Goal: Information Seeking & Learning: Learn about a topic

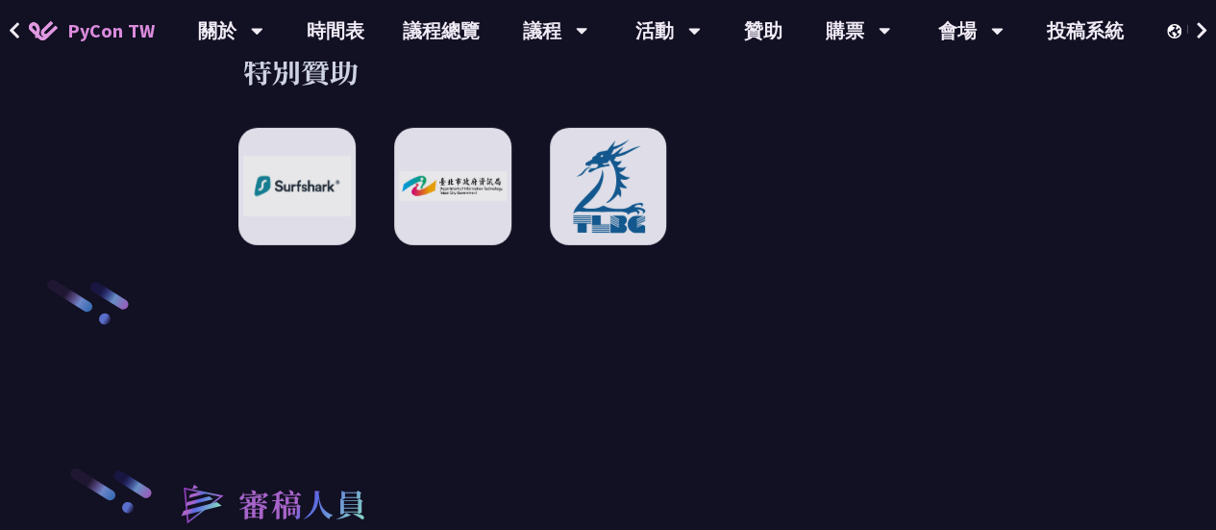
scroll to position [2774, 0]
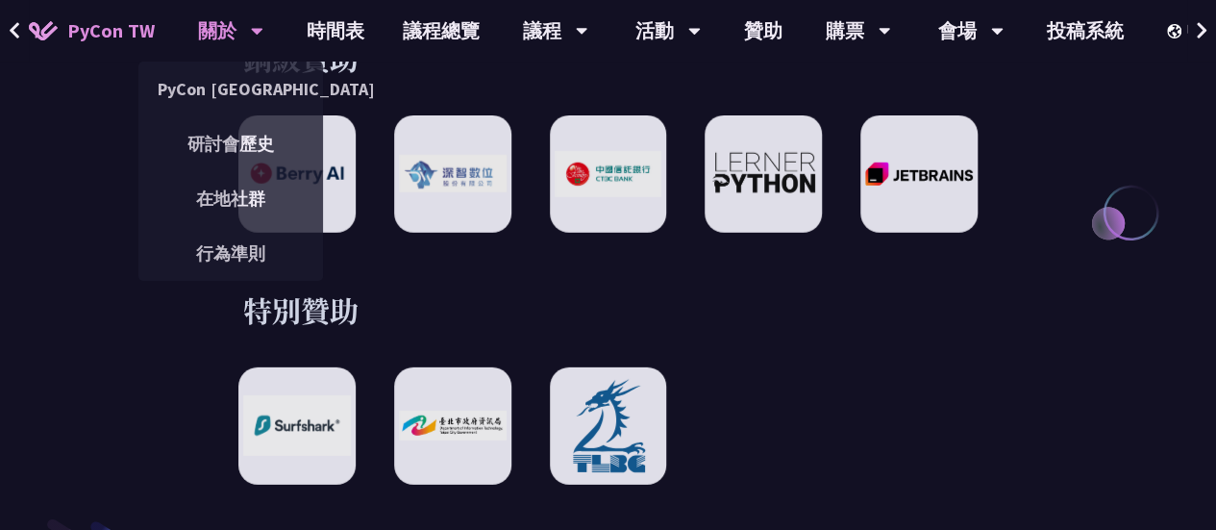
click at [218, 27] on div "關於" at bounding box center [230, 31] width 65 height 62
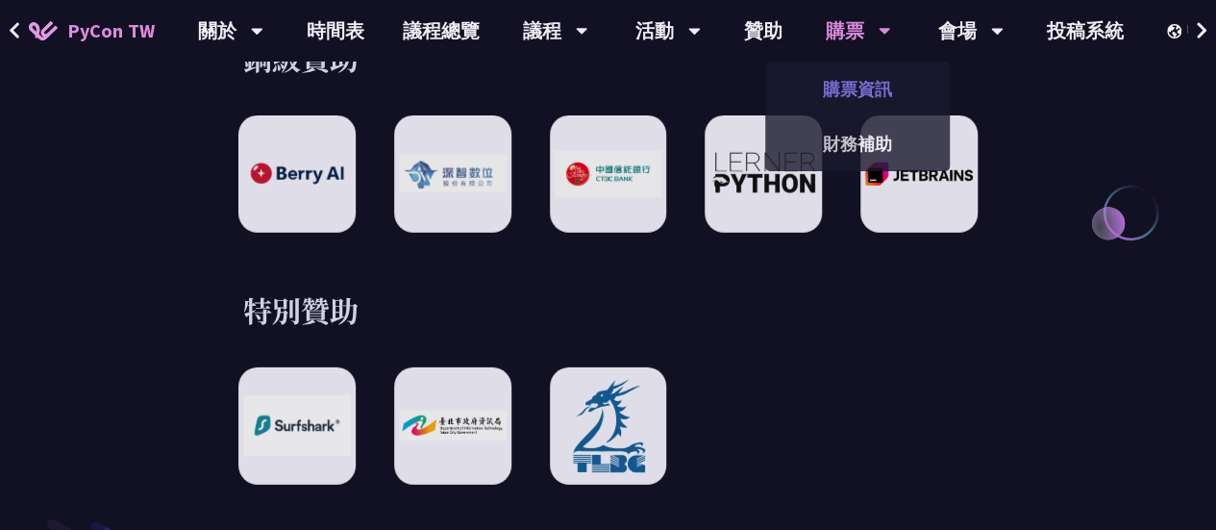
click at [838, 86] on link "購票資訊" at bounding box center [857, 88] width 185 height 45
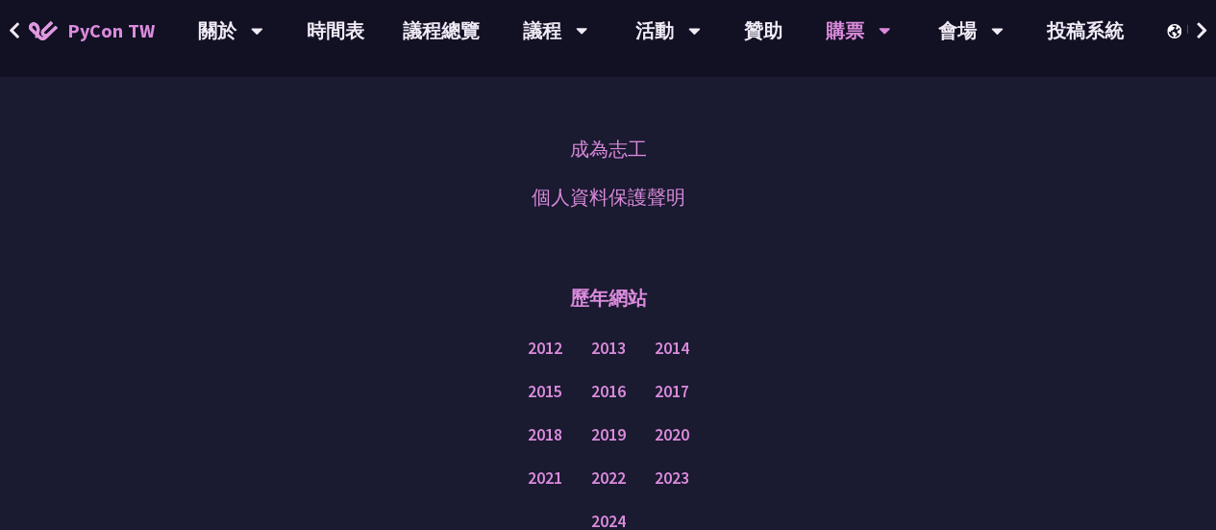
scroll to position [6623, 0]
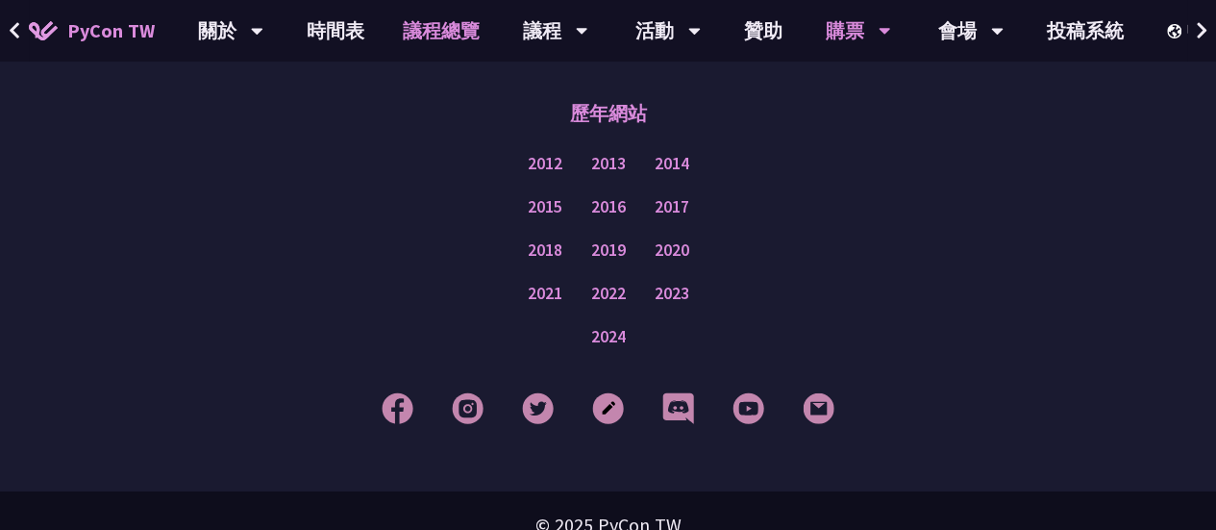
click at [420, 32] on link "議程總覽" at bounding box center [440, 31] width 115 height 62
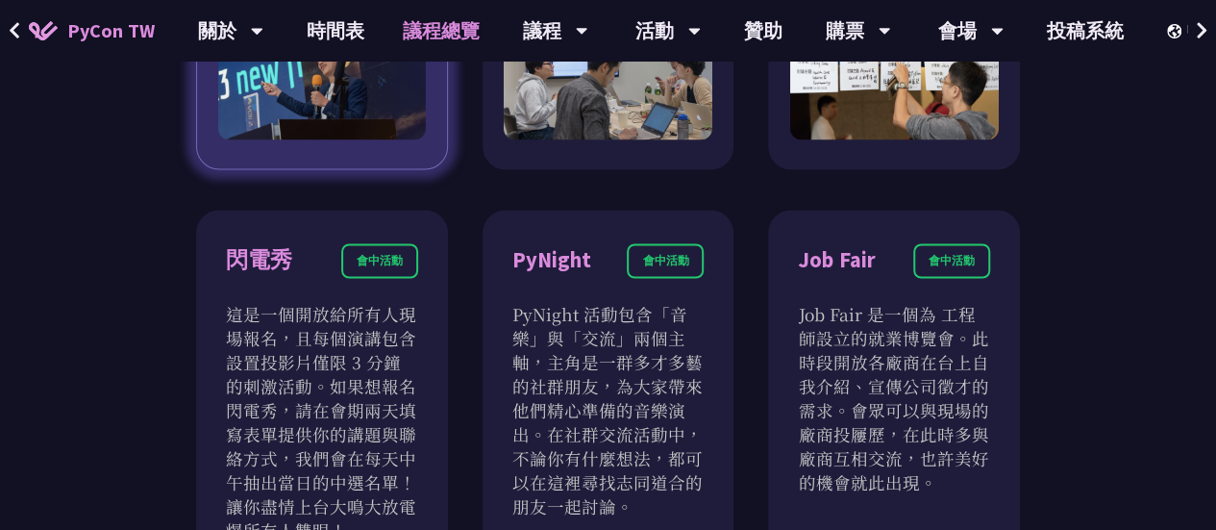
scroll to position [1922, 0]
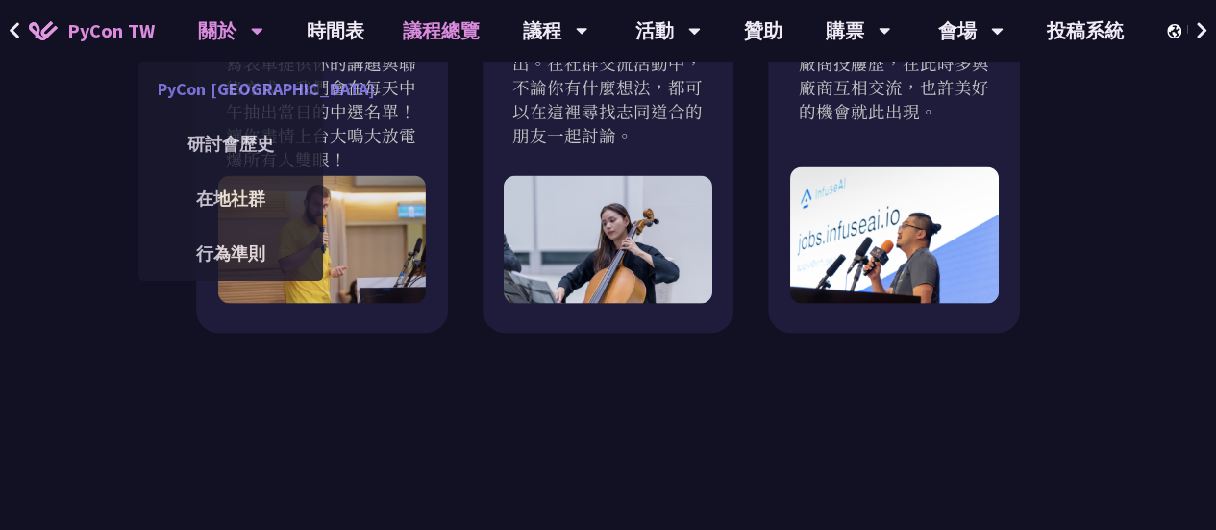
click at [238, 87] on link "PyCon [GEOGRAPHIC_DATA]" at bounding box center [230, 88] width 185 height 45
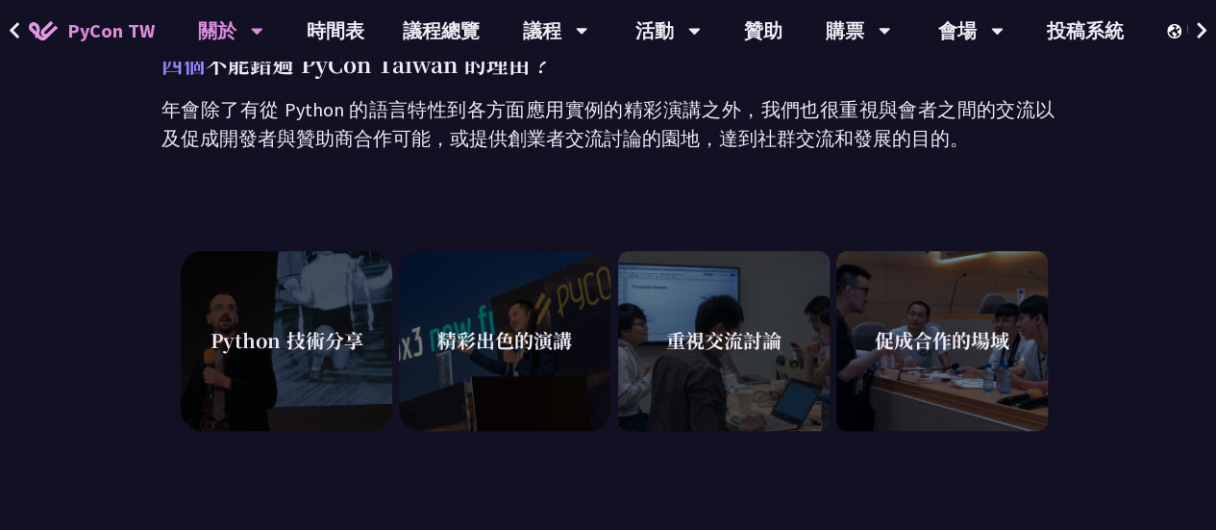
scroll to position [673, 0]
